Goal: Transaction & Acquisition: Purchase product/service

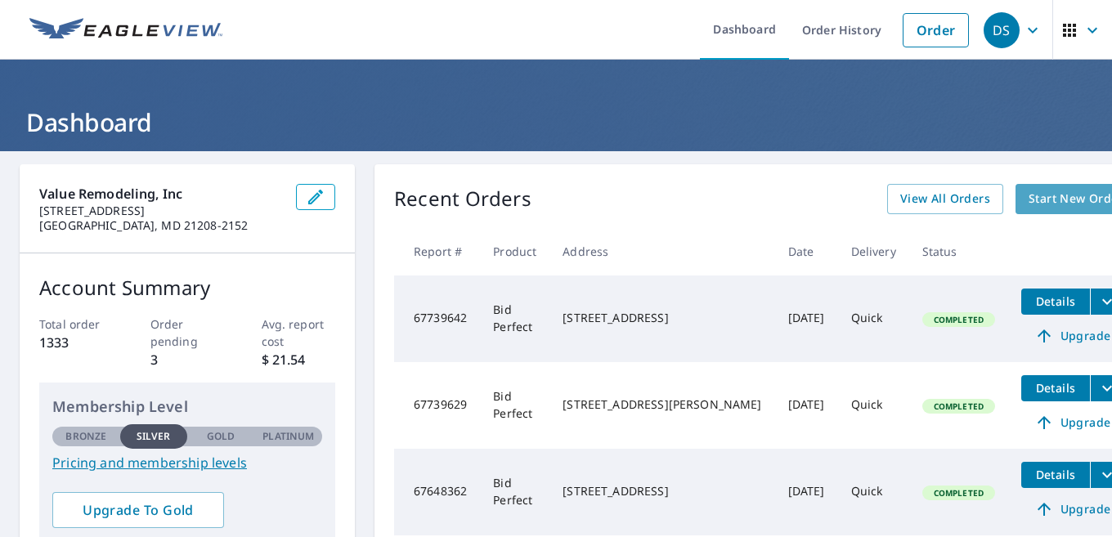
click at [1029, 200] on span "Start New Order" at bounding box center [1076, 199] width 95 height 20
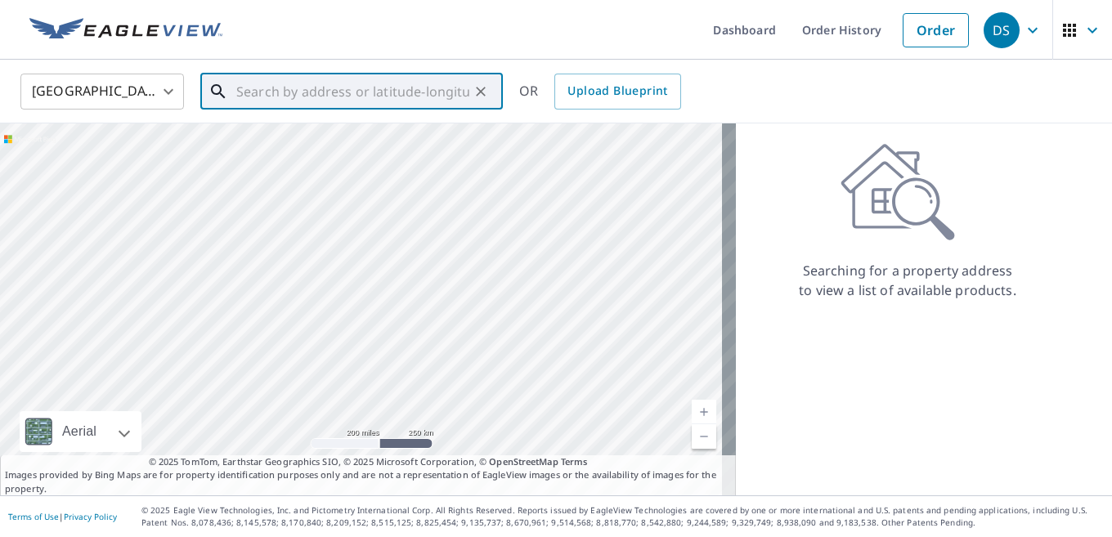
click at [251, 96] on input "text" at bounding box center [352, 92] width 233 height 46
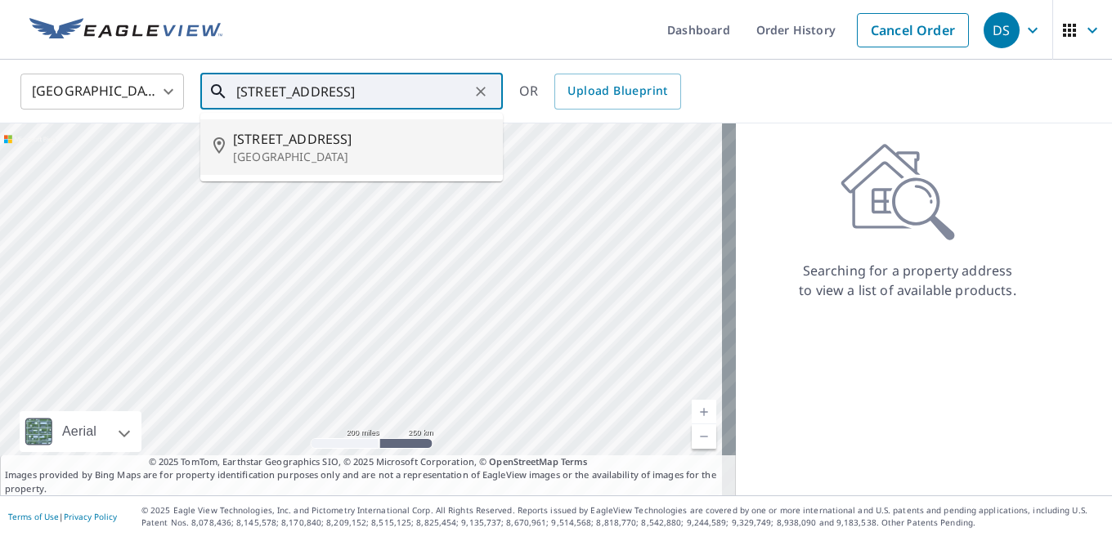
click at [297, 154] on p "[GEOGRAPHIC_DATA]" at bounding box center [361, 157] width 257 height 16
type input "[STREET_ADDRESS]"
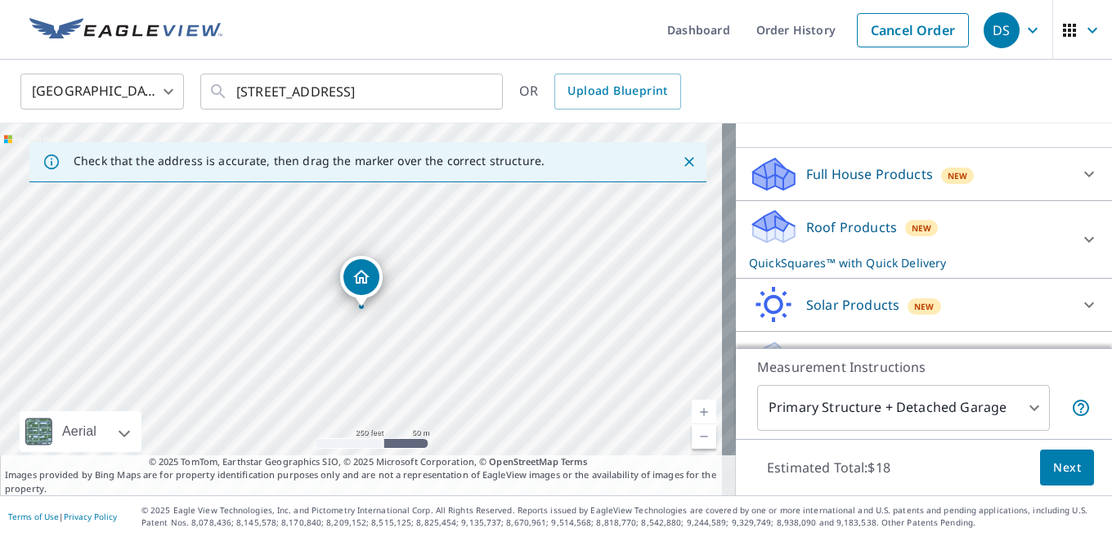
scroll to position [164, 0]
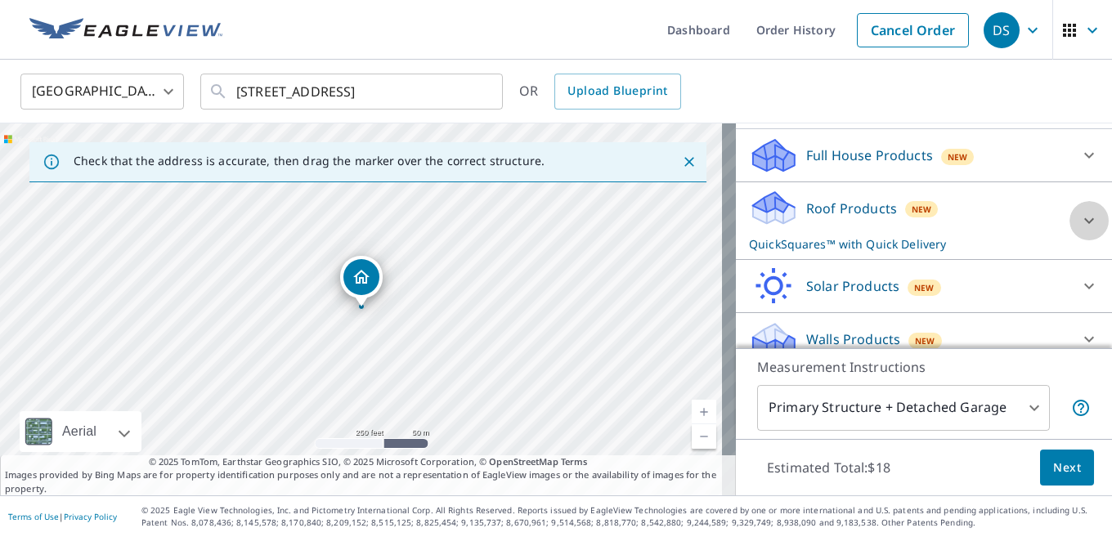
click at [1080, 231] on icon at bounding box center [1090, 221] width 20 height 20
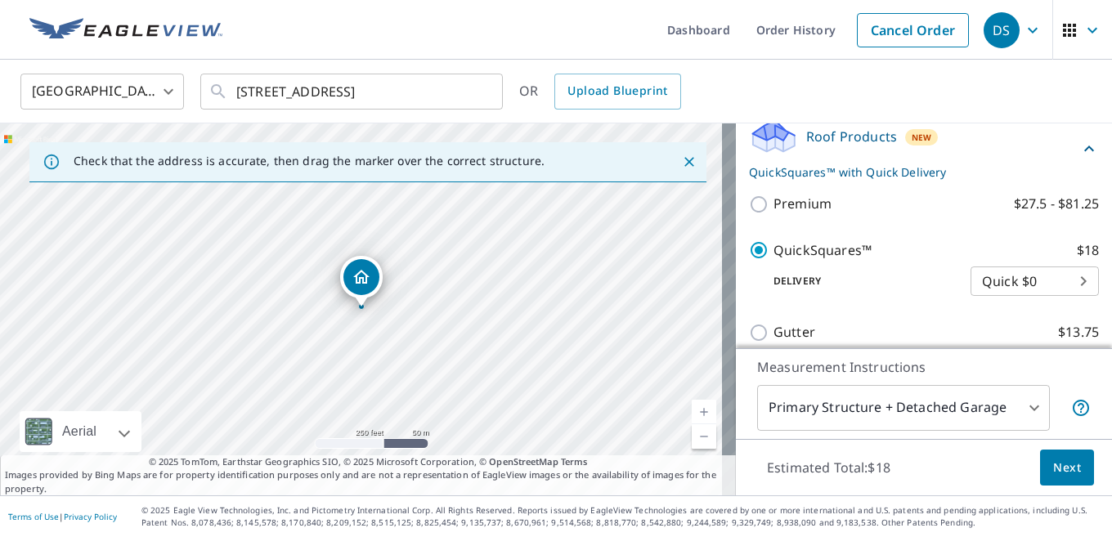
scroll to position [245, 0]
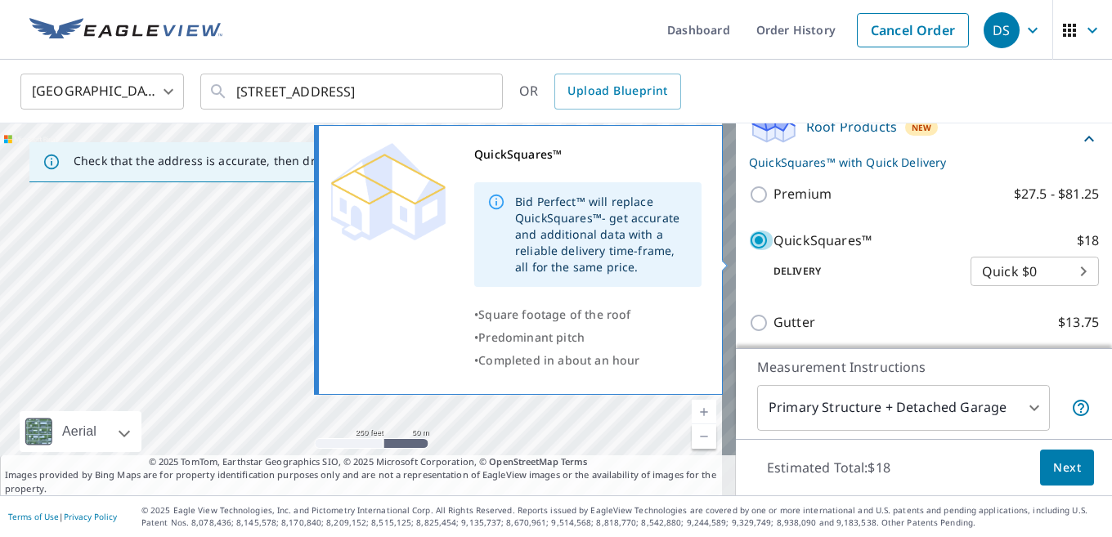
click at [749, 250] on input "QuickSquares™ $18" at bounding box center [761, 241] width 25 height 20
checkbox input "false"
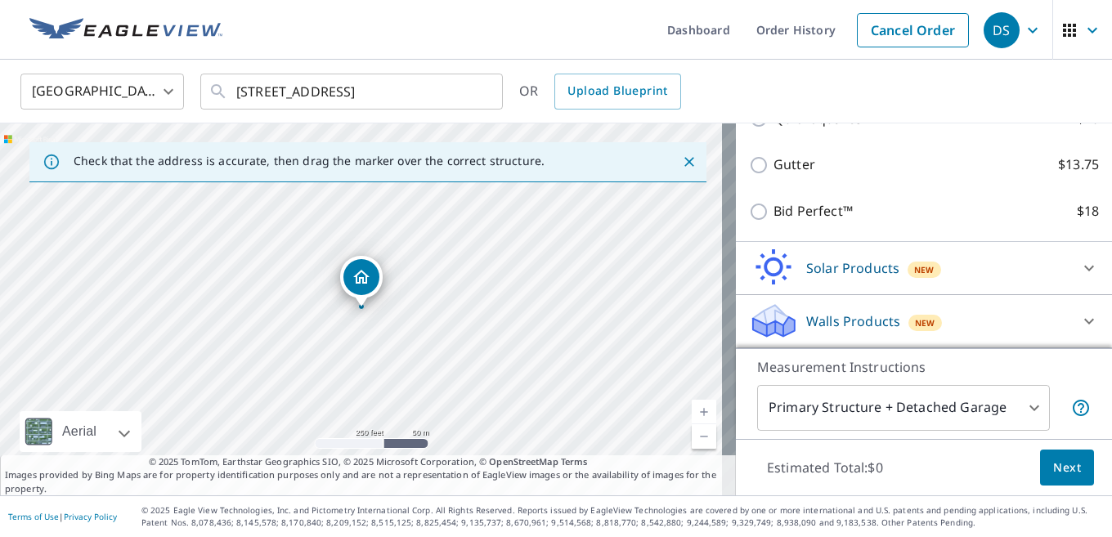
scroll to position [362, 0]
click at [1080, 320] on icon at bounding box center [1090, 322] width 20 height 20
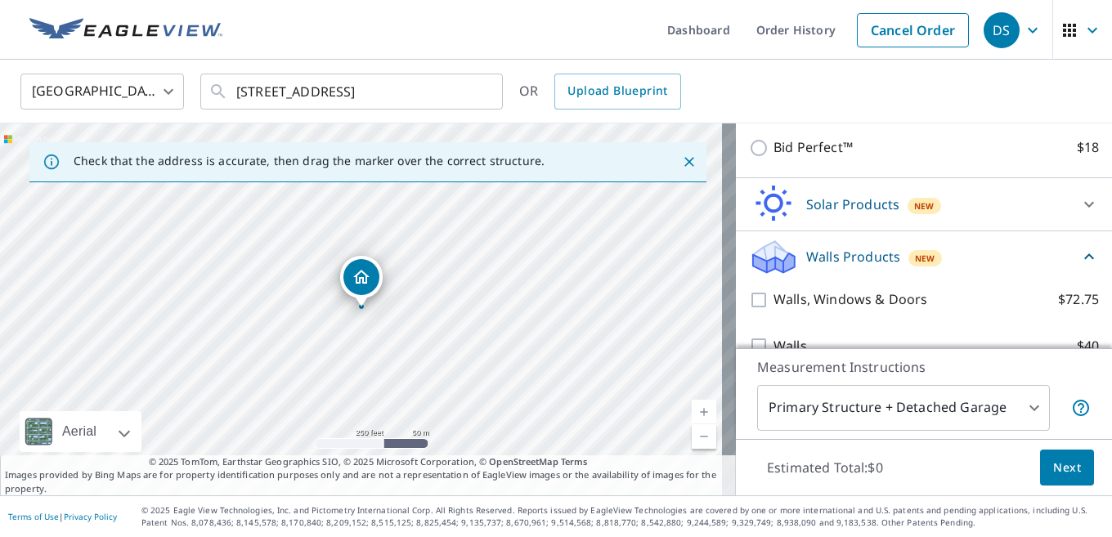
scroll to position [453, 0]
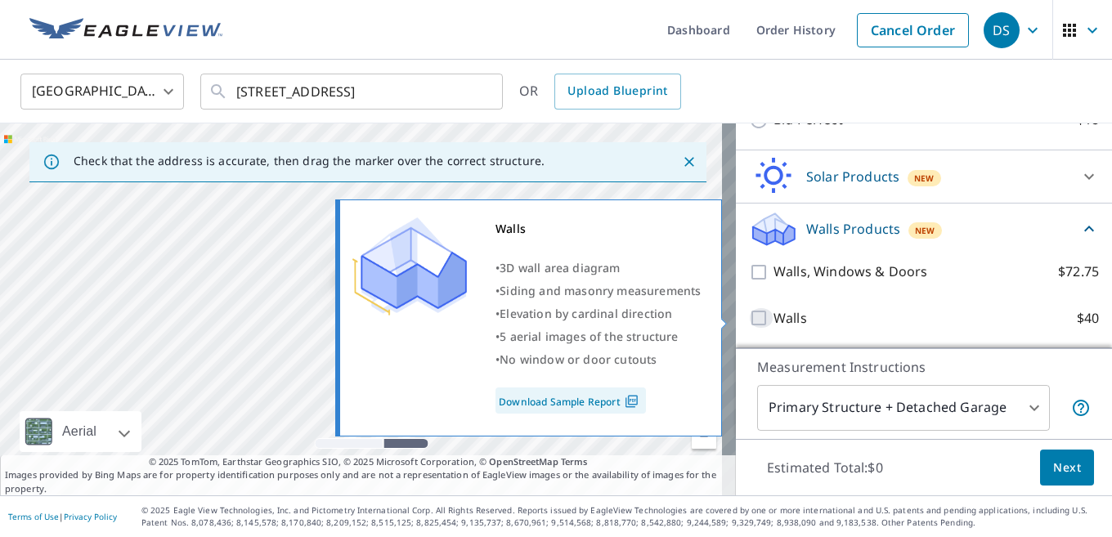
click at [749, 317] on input "Walls $40" at bounding box center [761, 318] width 25 height 20
checkbox input "true"
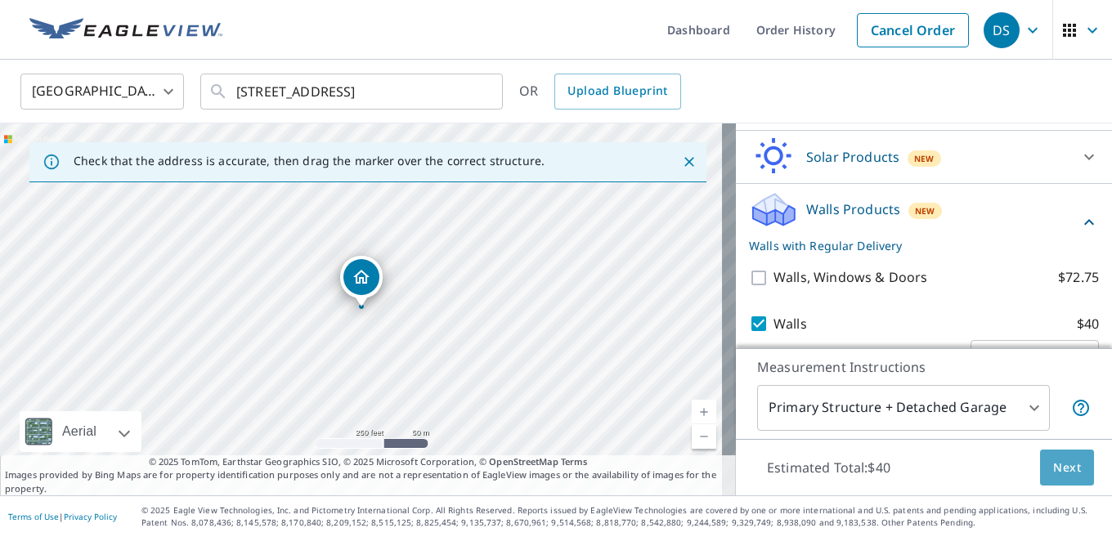
click at [1059, 473] on span "Next" at bounding box center [1068, 468] width 28 height 20
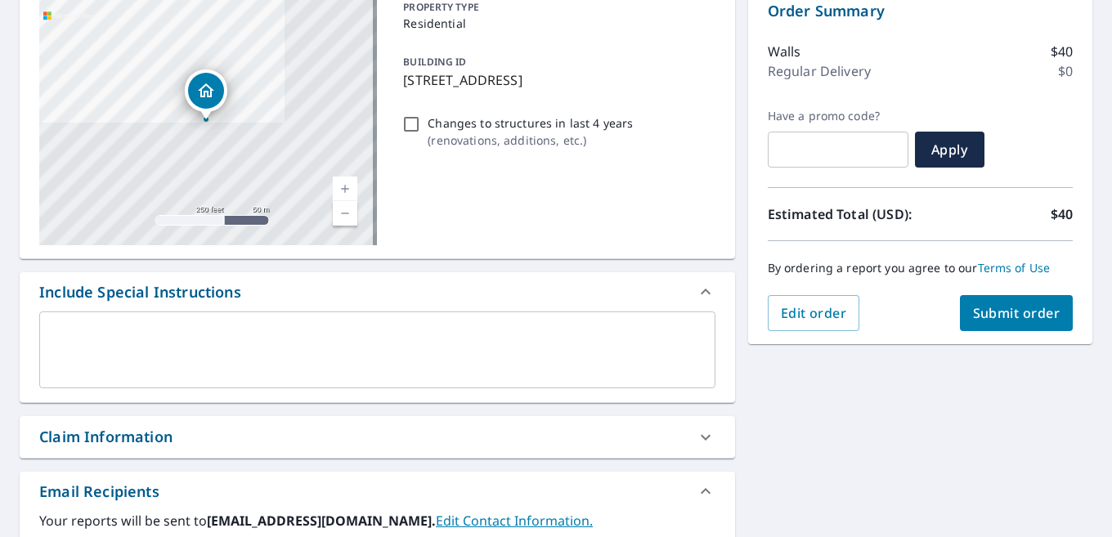
scroll to position [245, 0]
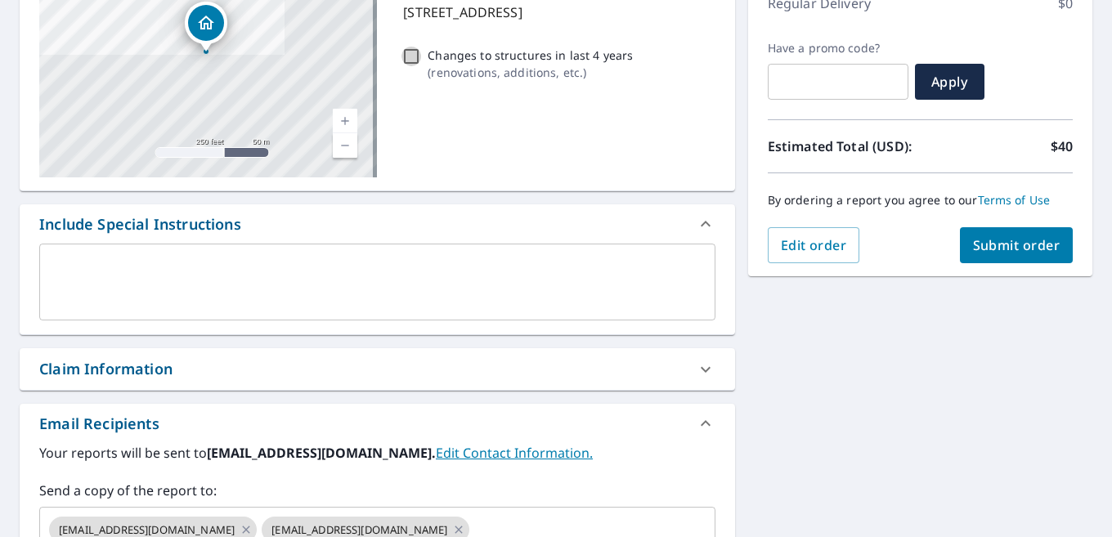
click at [407, 54] on input "Changes to structures in last 4 years ( renovations, additions, etc. )" at bounding box center [412, 57] width 20 height 20
checkbox input "true"
click at [996, 249] on span "Submit order" at bounding box center [1017, 245] width 88 height 18
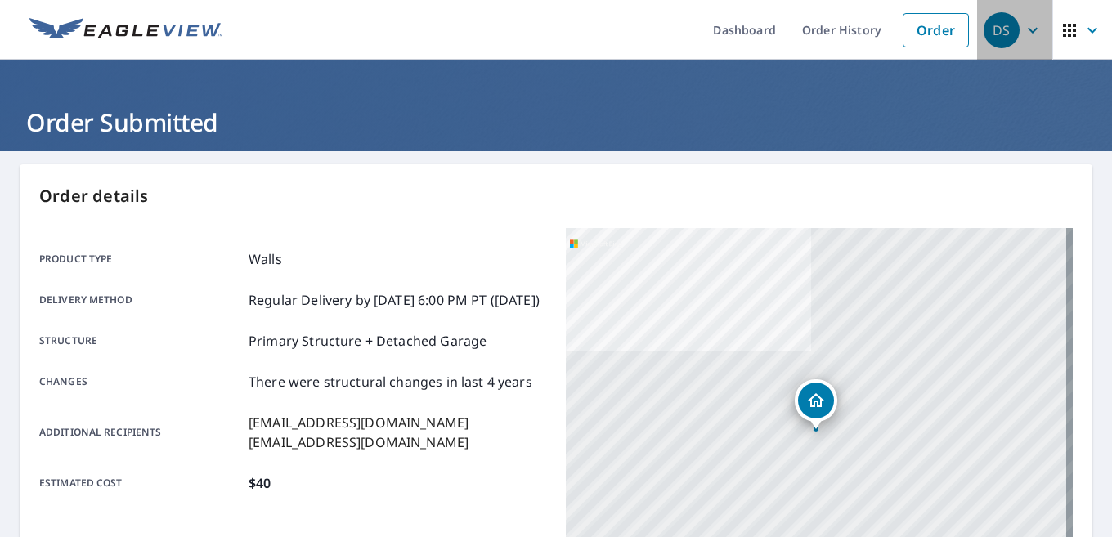
click at [1023, 25] on icon "button" at bounding box center [1033, 30] width 20 height 20
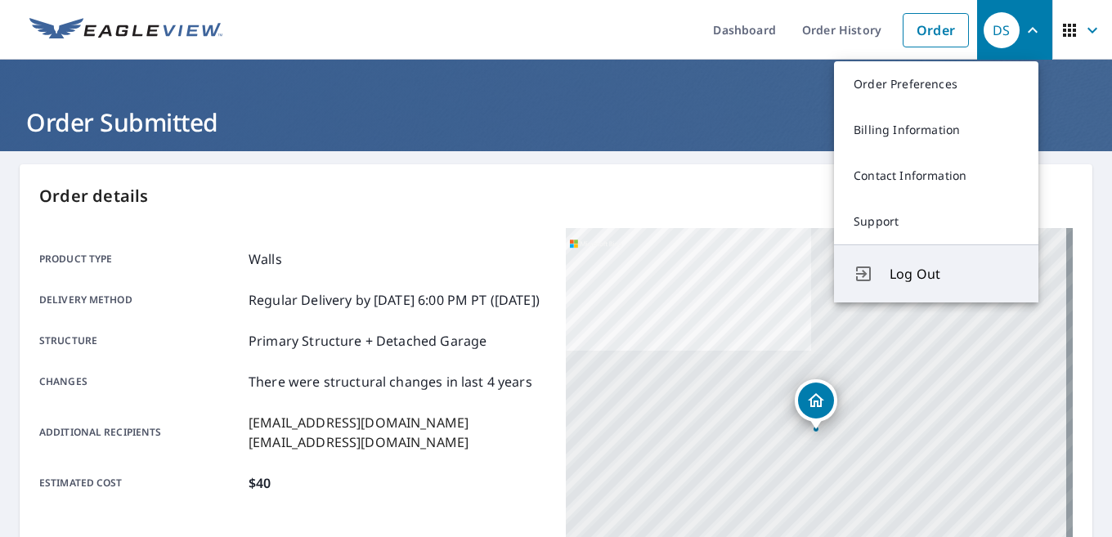
click at [1008, 285] on button "Log Out" at bounding box center [936, 274] width 204 height 58
